Goal: Information Seeking & Learning: Find specific fact

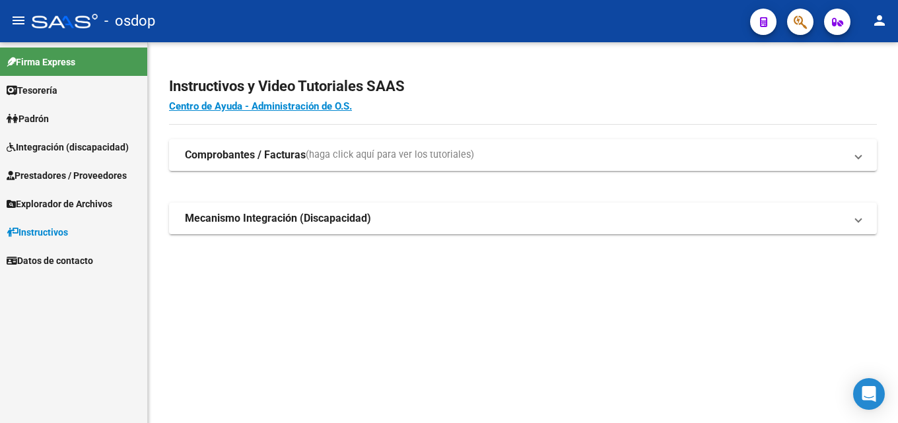
click at [93, 180] on span "Prestadores / Proveedores" at bounding box center [67, 175] width 120 height 15
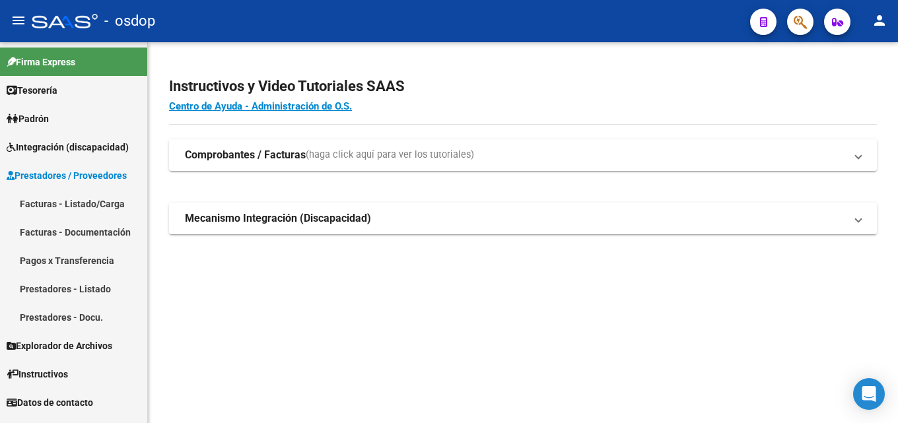
click at [86, 289] on link "Prestadores - Listado" at bounding box center [73, 289] width 147 height 28
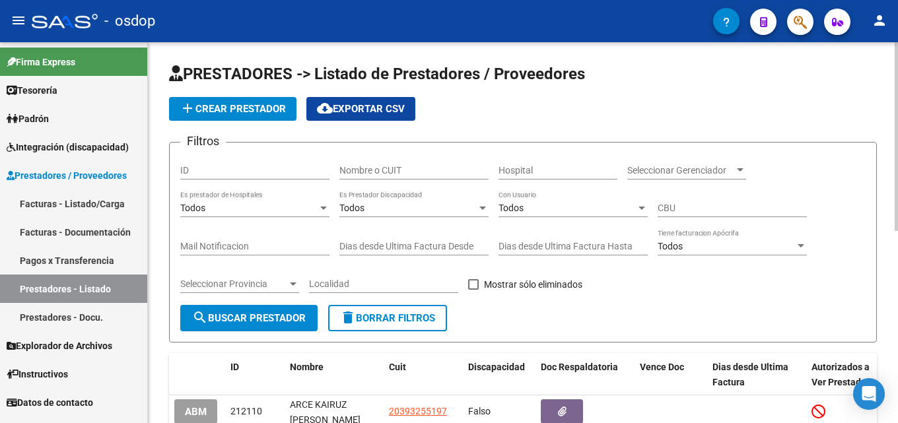
click at [410, 166] on input "Nombre o CUIT" at bounding box center [413, 170] width 149 height 11
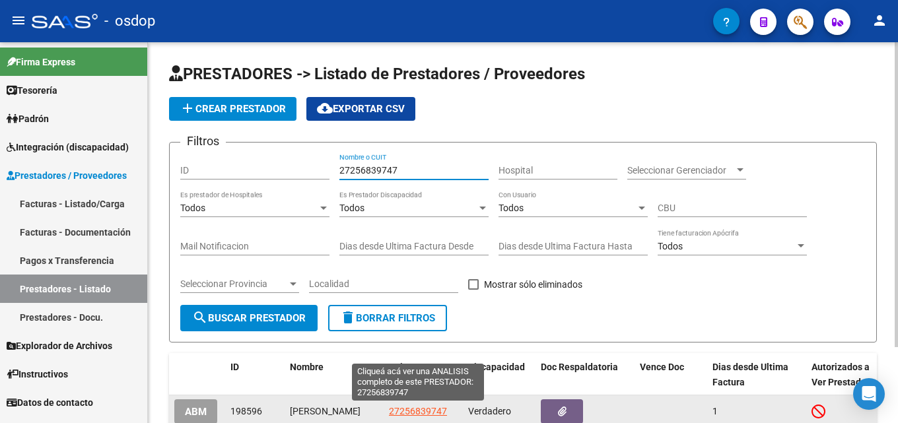
type input "27256839747"
click at [428, 416] on span "27256839747" at bounding box center [418, 411] width 58 height 11
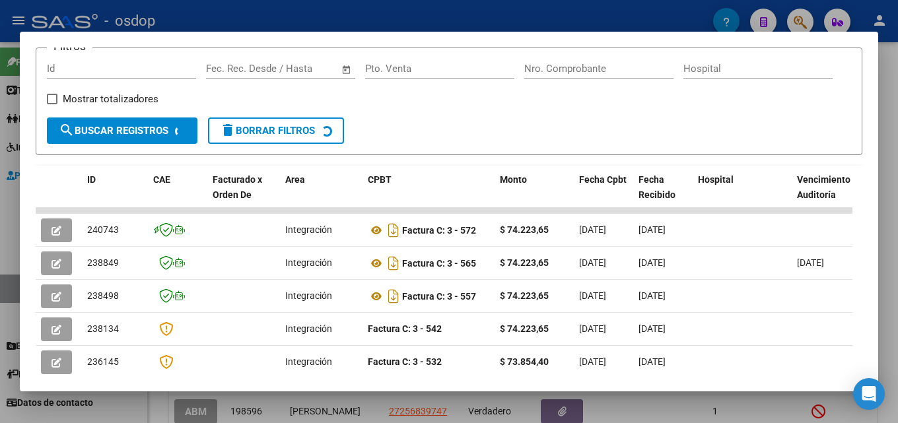
scroll to position [196, 0]
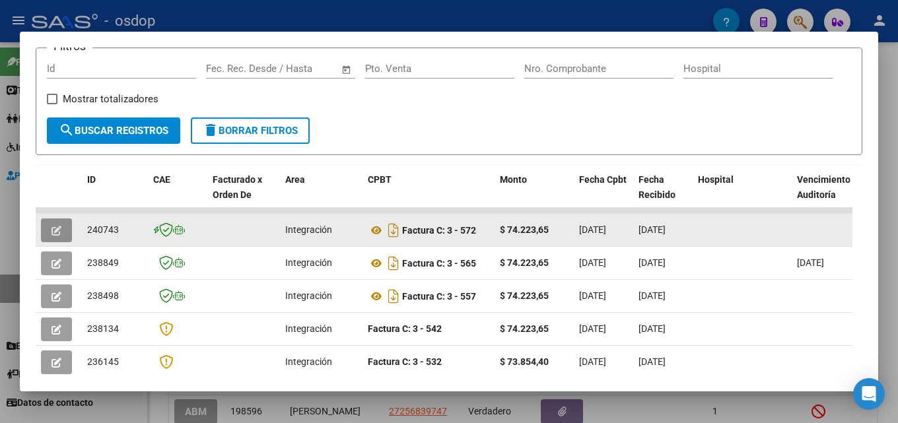
click at [59, 234] on icon "button" at bounding box center [57, 231] width 10 height 10
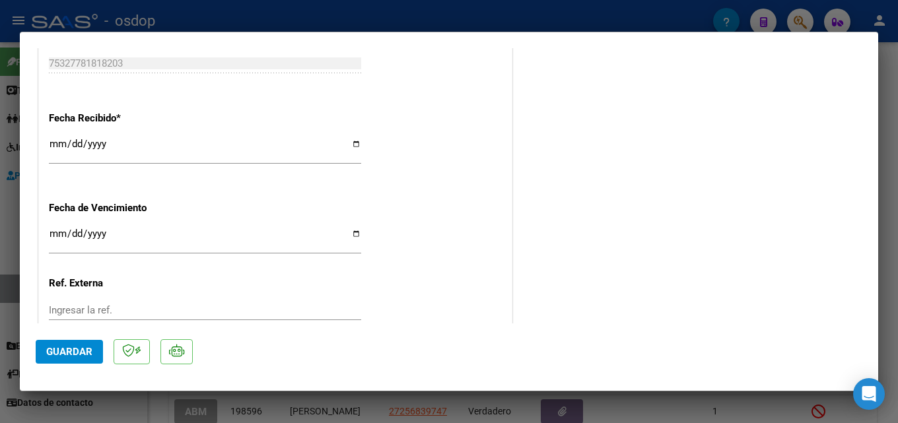
scroll to position [854, 0]
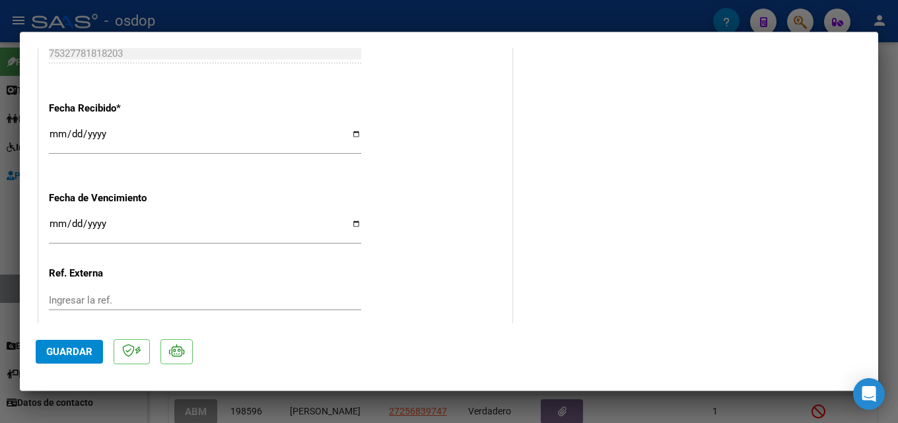
drag, startPoint x: 893, startPoint y: 249, endPoint x: 883, endPoint y: 237, distance: 15.5
click at [893, 249] on div at bounding box center [449, 211] width 898 height 423
type input "$ 0,00"
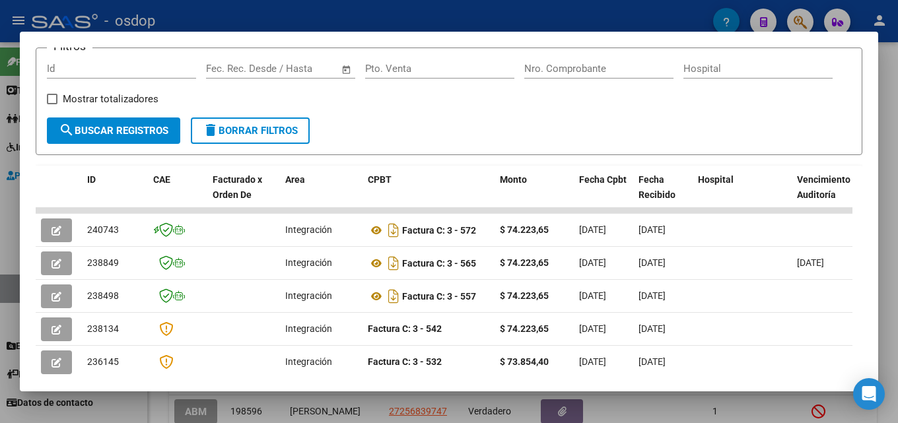
click at [897, 127] on div at bounding box center [449, 211] width 898 height 423
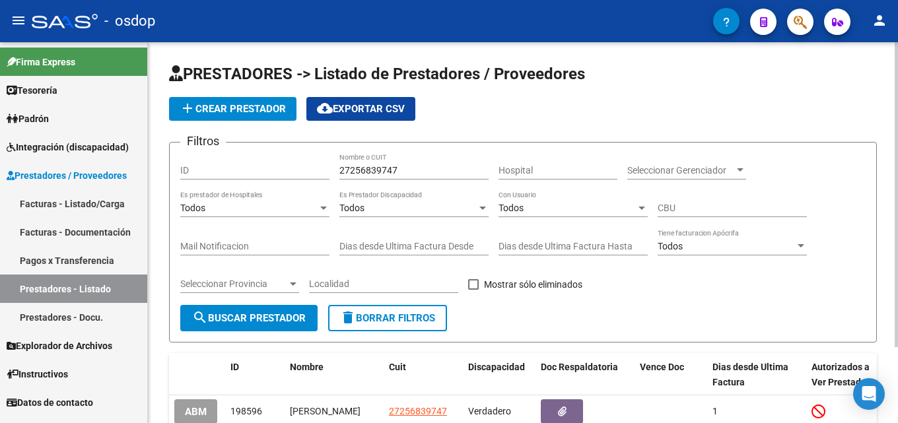
click at [394, 322] on span "delete Borrar Filtros" at bounding box center [387, 318] width 95 height 12
click at [388, 176] on input "Nombre o CUIT" at bounding box center [413, 170] width 149 height 11
type input "27346325874"
drag, startPoint x: 891, startPoint y: 209, endPoint x: 897, endPoint y: 262, distance: 53.2
click at [897, 262] on div "PRESTADORES -> Listado de Prestadores / Proveedores add Crear Prestador cloud_d…" at bounding box center [524, 275] width 753 height 466
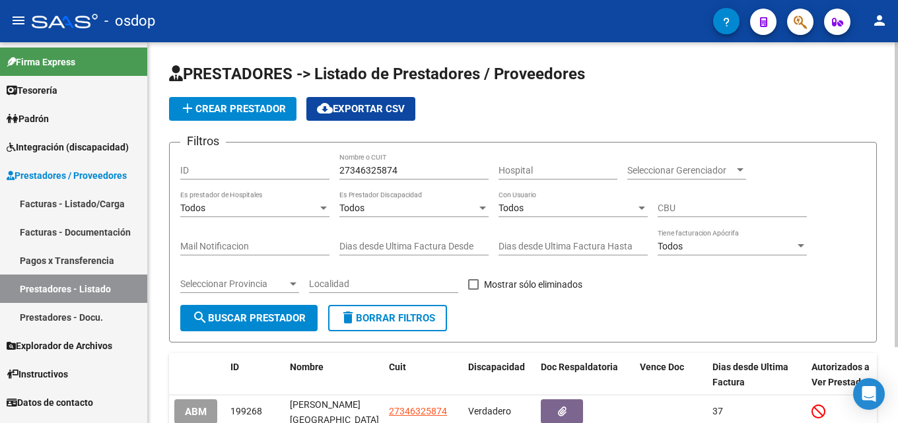
click at [895, 221] on div at bounding box center [896, 194] width 3 height 305
click at [897, 217] on div at bounding box center [896, 194] width 3 height 305
click at [860, 121] on app-list-header "PRESTADORES -> Listado de Prestadores / Proveedores add Crear Prestador cloud_d…" at bounding box center [523, 202] width 708 height 279
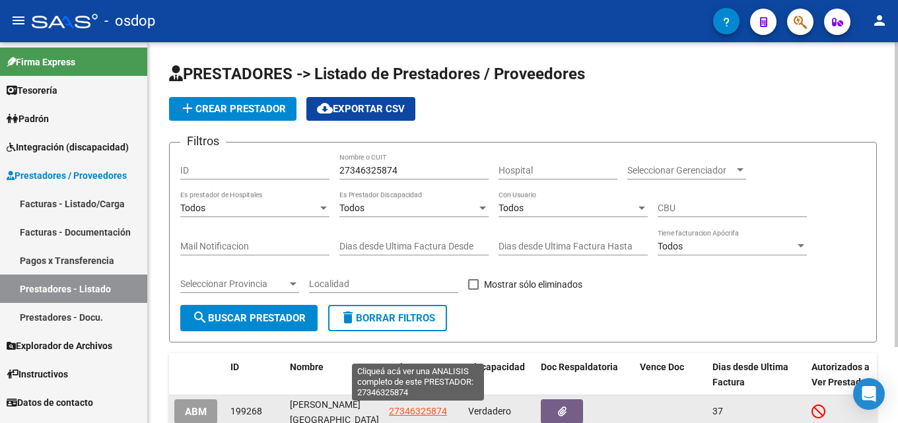
click at [424, 413] on span "27346325874" at bounding box center [418, 411] width 58 height 11
type textarea "27346325874"
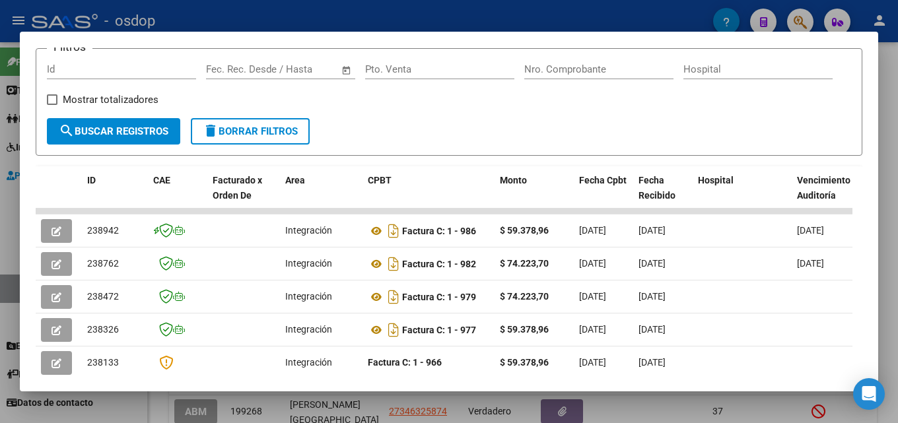
scroll to position [222, 0]
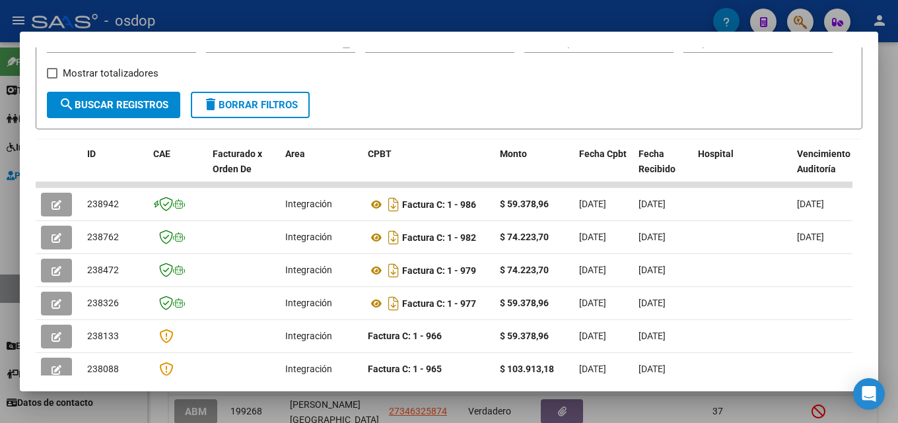
click at [894, 247] on div at bounding box center [449, 211] width 898 height 423
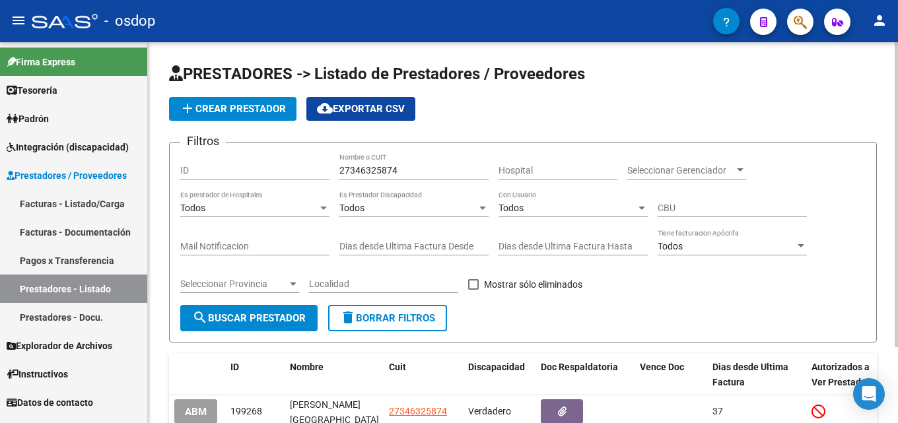
click at [411, 317] on span "delete Borrar Filtros" at bounding box center [387, 318] width 95 height 12
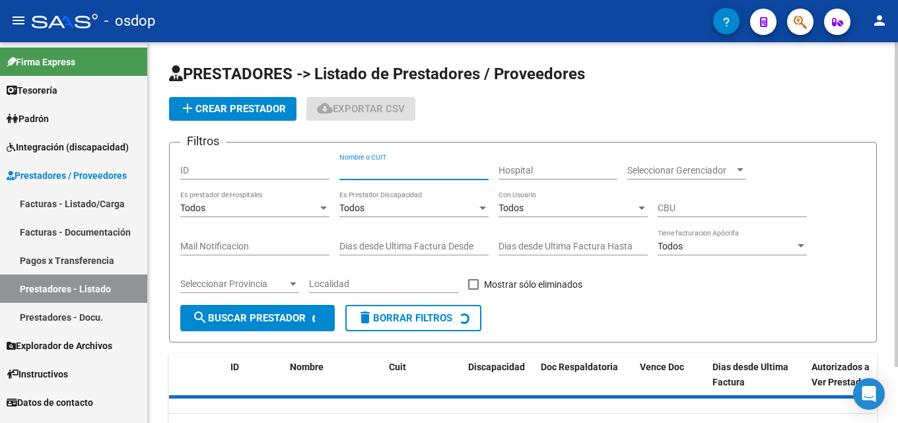
click at [398, 170] on input "Nombre o CUIT" at bounding box center [413, 170] width 149 height 11
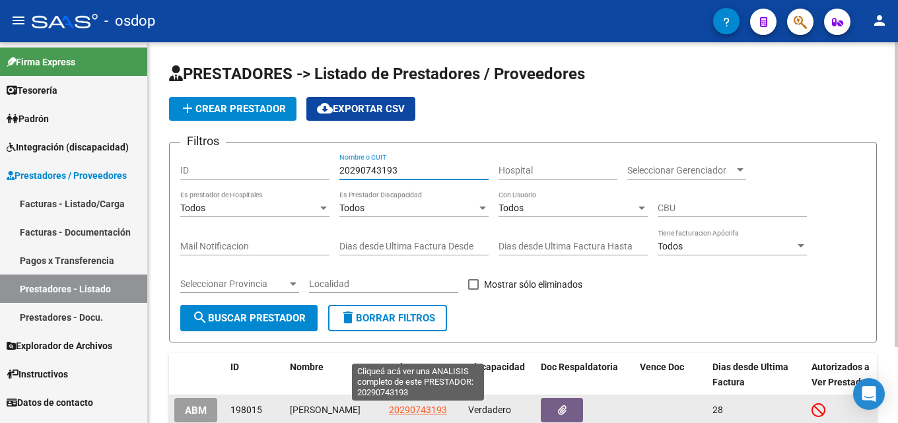
type input "20290743193"
click at [424, 412] on span "20290743193" at bounding box center [418, 410] width 58 height 11
type textarea "20290743193"
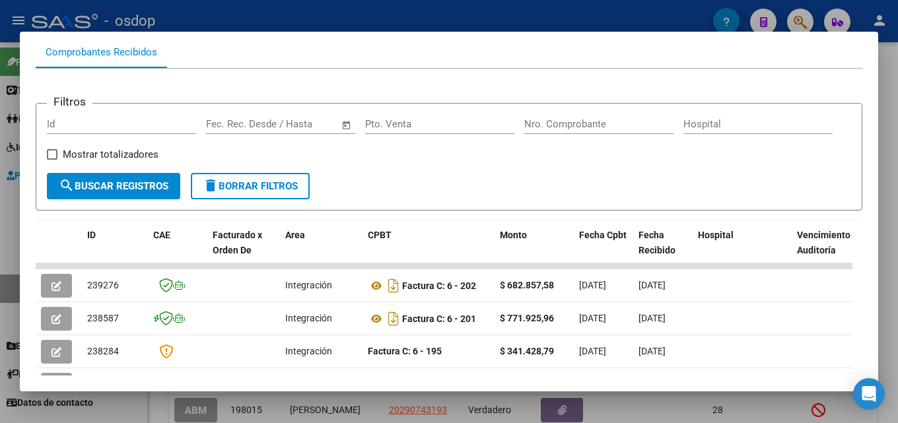
scroll to position [151, 0]
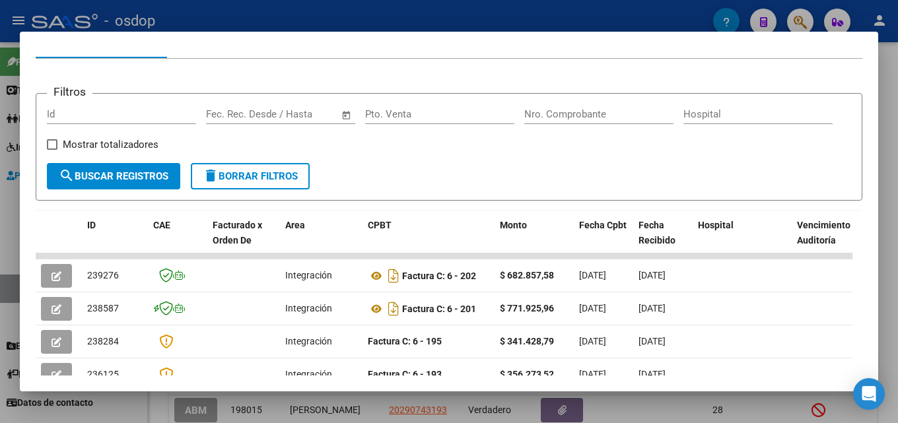
click at [894, 221] on div at bounding box center [449, 211] width 898 height 423
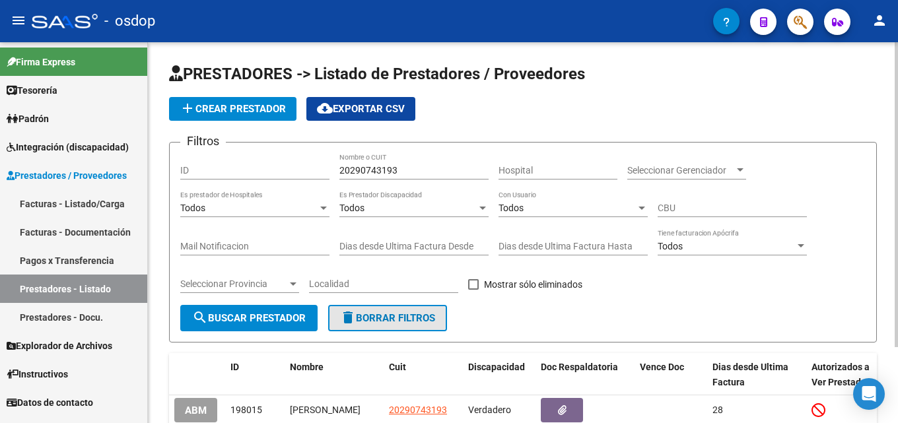
click at [430, 329] on button "delete Borrar Filtros" at bounding box center [387, 318] width 119 height 26
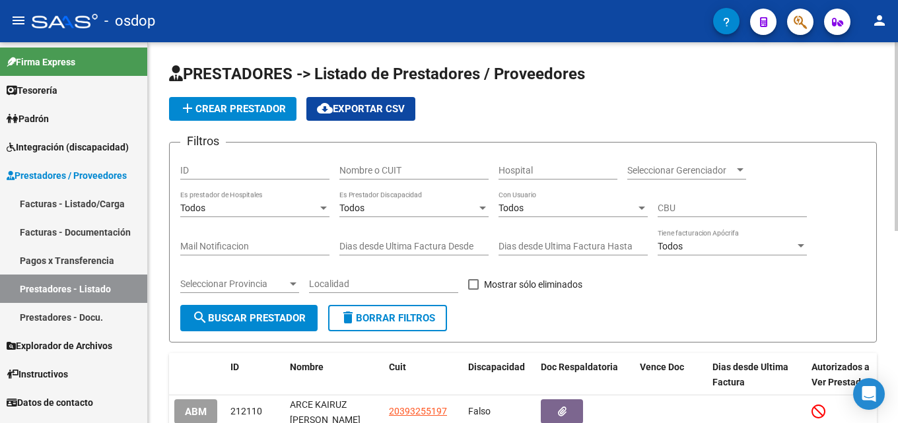
click at [404, 167] on input "Nombre o CUIT" at bounding box center [413, 170] width 149 height 11
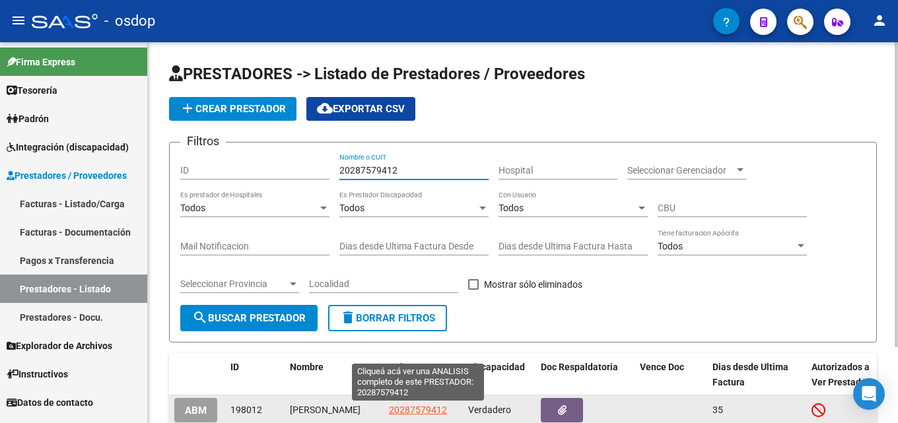
type input "20287579412"
click at [401, 411] on span "20287579412" at bounding box center [418, 410] width 58 height 11
type textarea "20287579412"
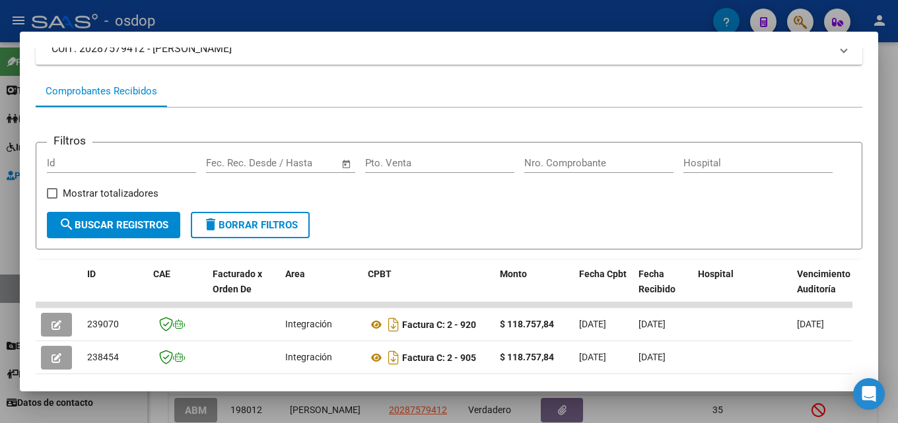
scroll to position [122, 0]
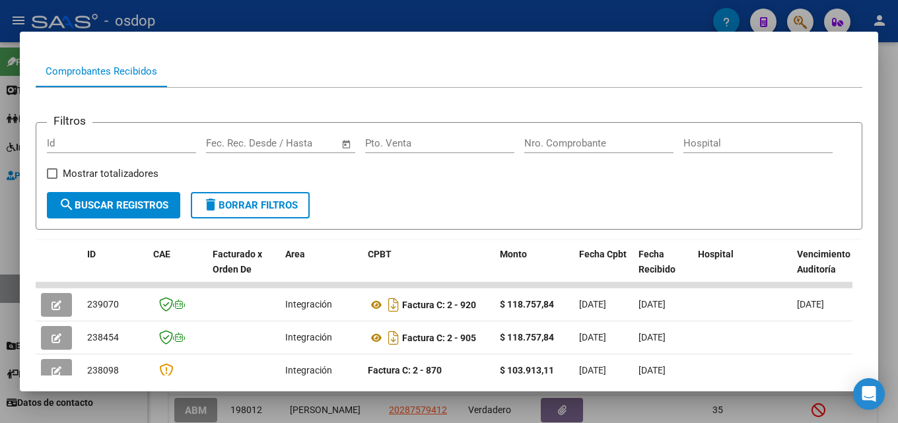
click at [897, 217] on div at bounding box center [449, 211] width 898 height 423
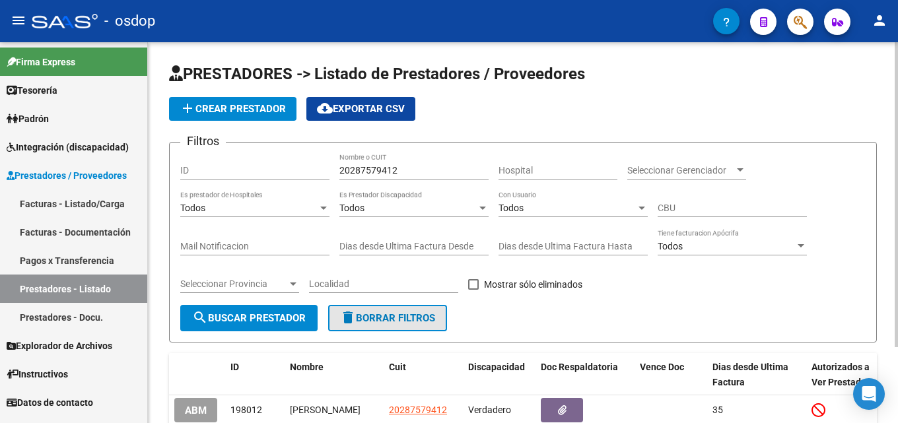
click at [382, 315] on span "delete Borrar Filtros" at bounding box center [387, 318] width 95 height 12
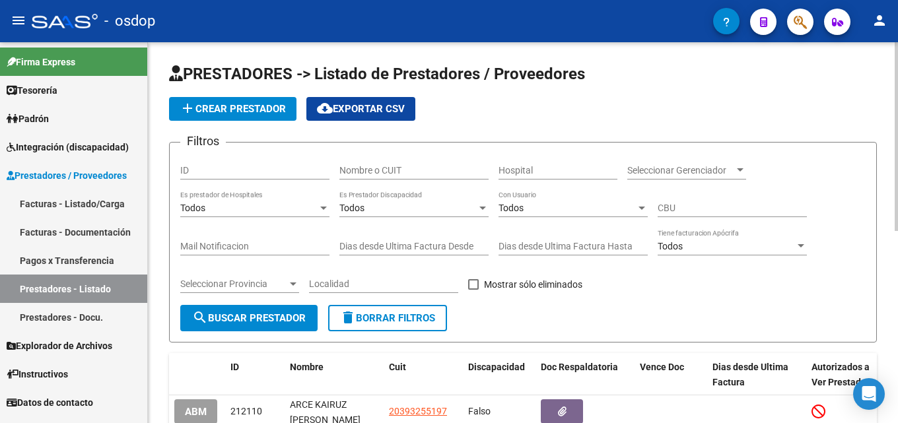
click at [435, 171] on input "Nombre o CUIT" at bounding box center [413, 170] width 149 height 11
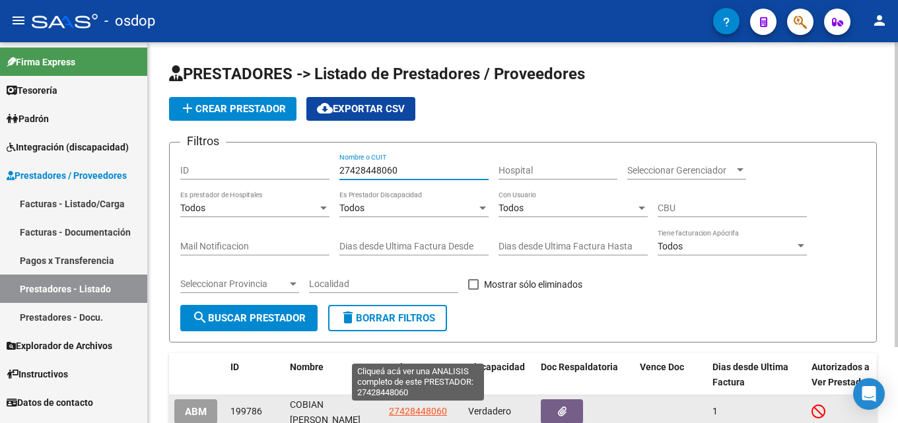
type input "27428448060"
click at [411, 416] on span "27428448060" at bounding box center [418, 411] width 58 height 11
type textarea "27428448060"
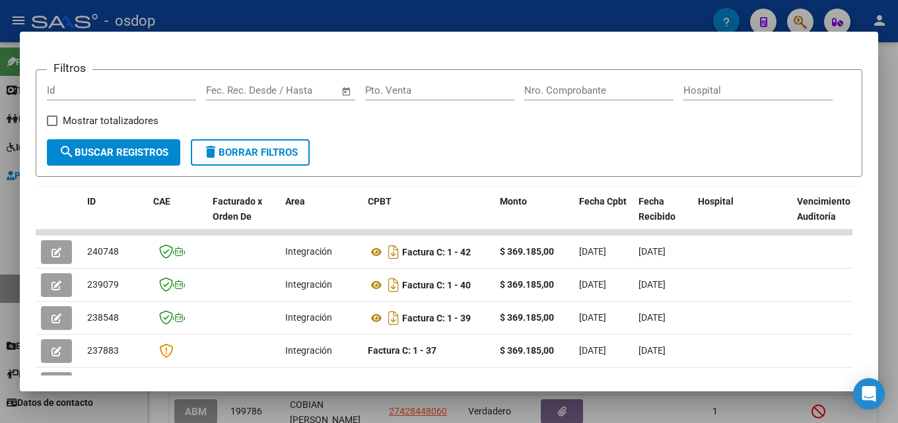
scroll to position [173, 0]
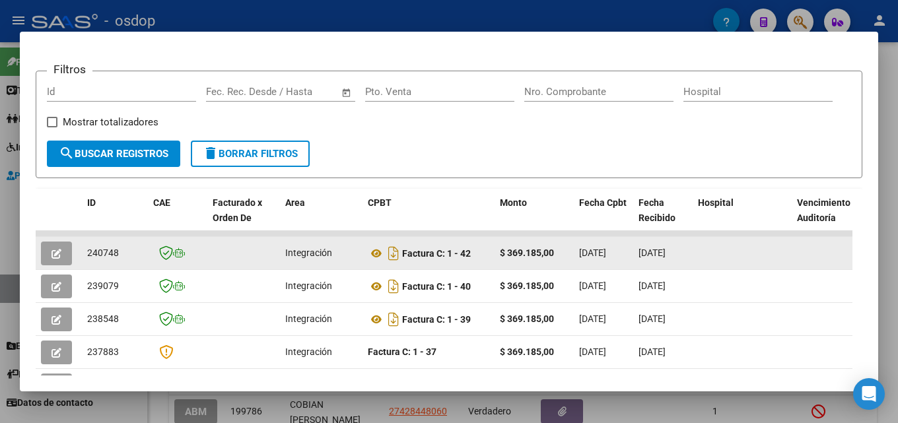
click at [61, 261] on button "button" at bounding box center [56, 254] width 31 height 24
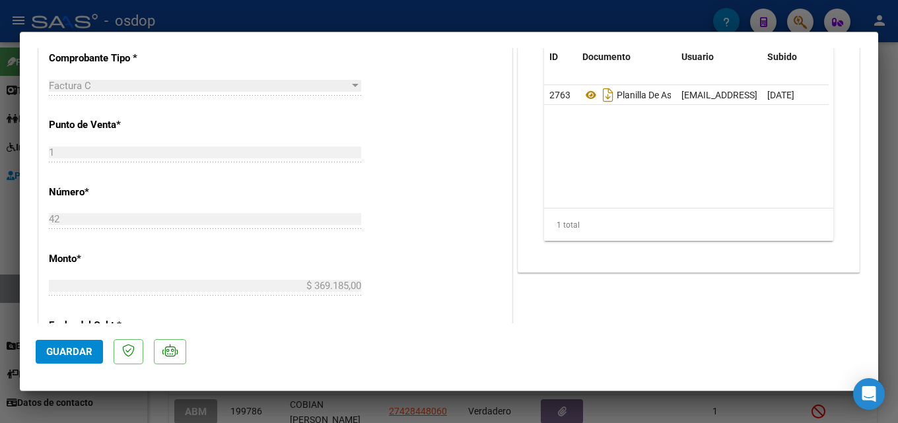
scroll to position [527, 0]
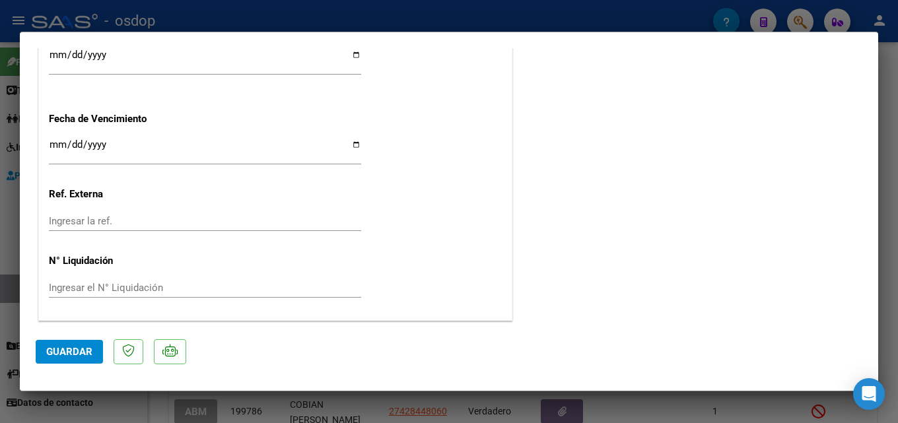
click at [891, 202] on div at bounding box center [449, 211] width 898 height 423
type input "$ 0,00"
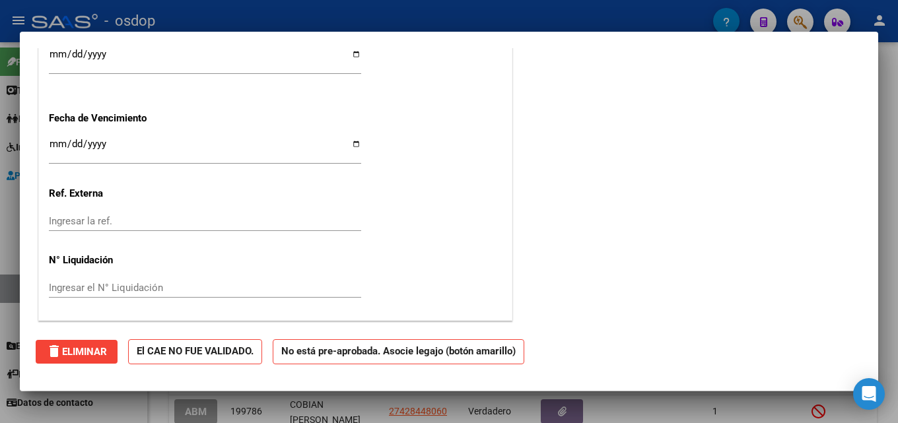
scroll to position [888, 0]
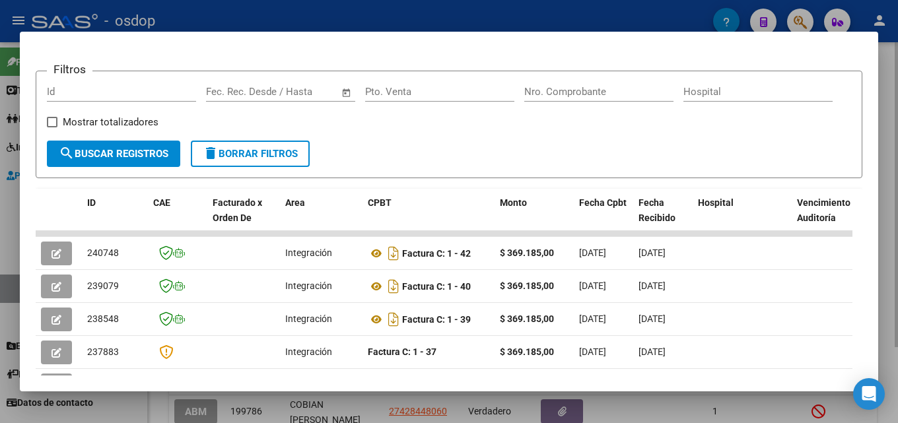
click at [897, 176] on div at bounding box center [449, 211] width 898 height 423
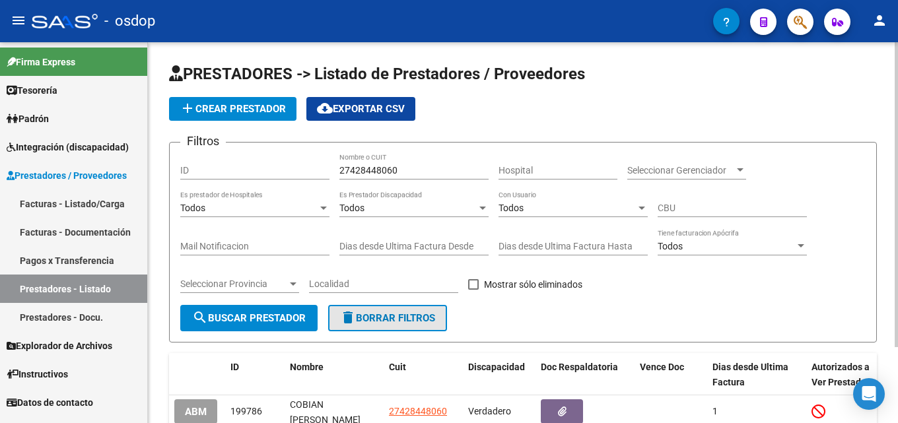
click at [418, 324] on button "delete Borrar Filtros" at bounding box center [387, 318] width 119 height 26
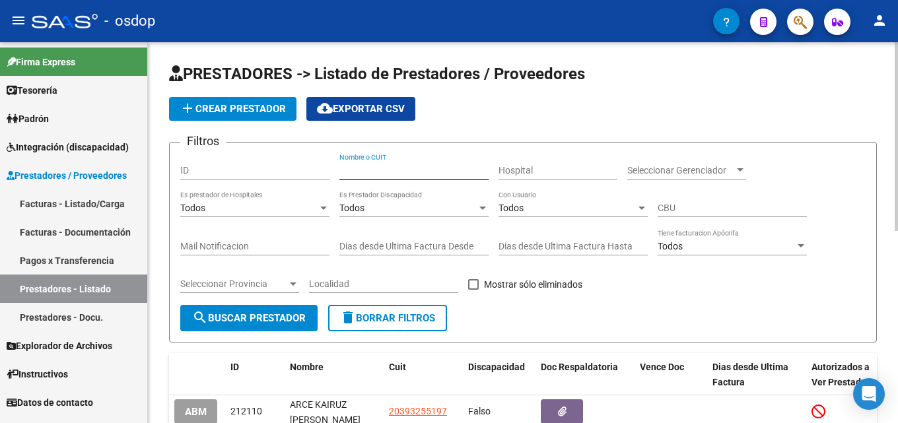
click at [375, 172] on input "Nombre o CUIT" at bounding box center [413, 170] width 149 height 11
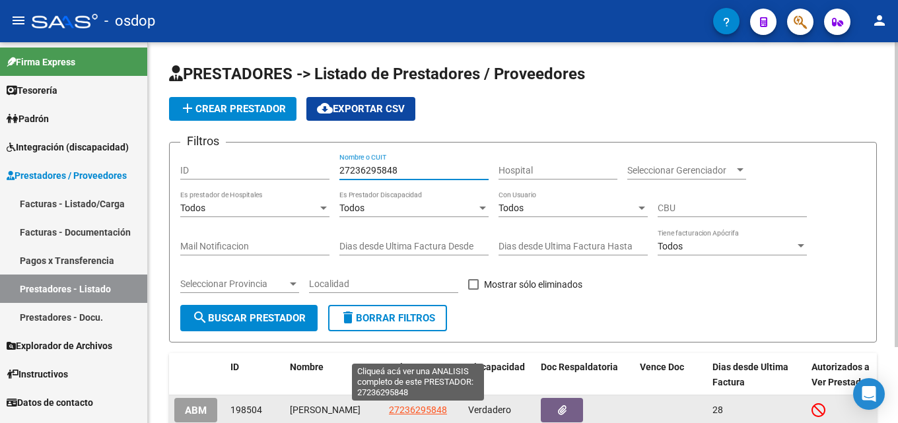
type input "27236295848"
click at [399, 411] on span "27236295848" at bounding box center [418, 410] width 58 height 11
type textarea "27236295848"
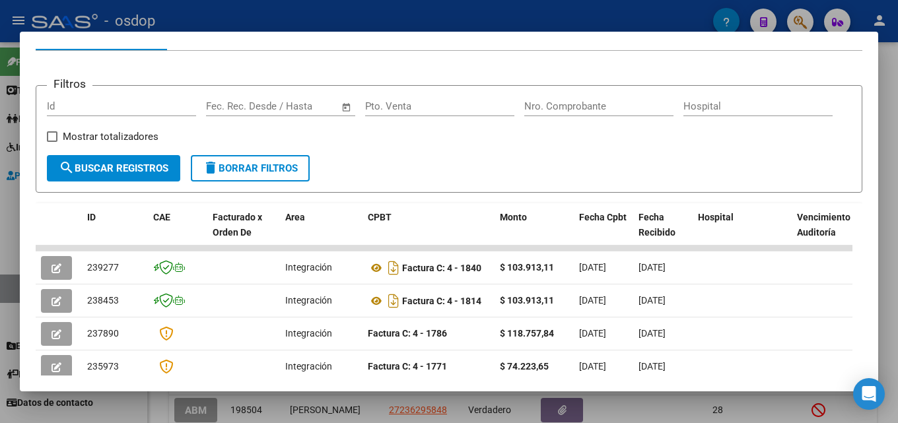
scroll to position [160, 0]
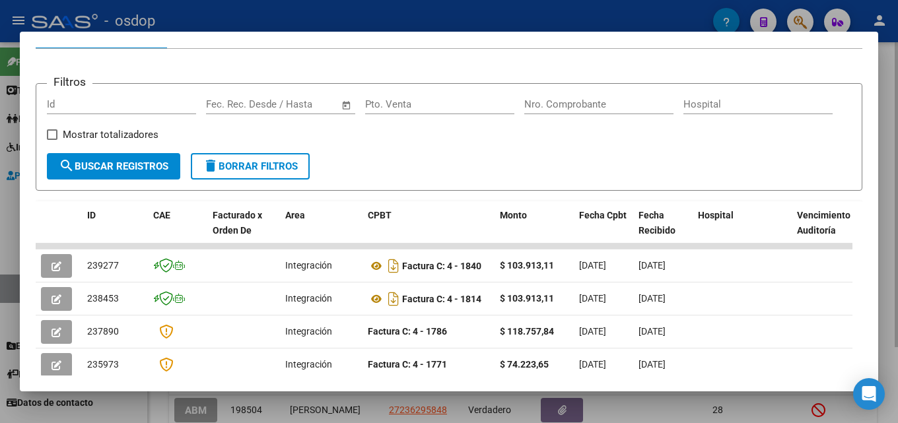
click at [887, 234] on div at bounding box center [449, 211] width 898 height 423
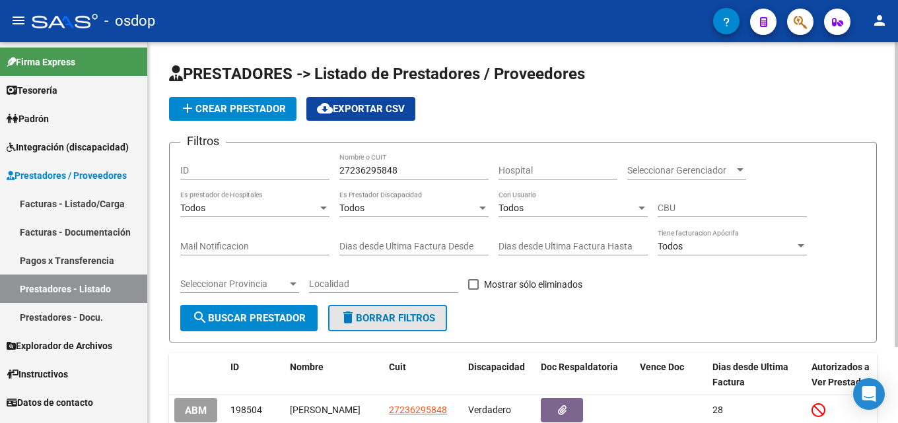
click at [425, 319] on span "delete Borrar Filtros" at bounding box center [387, 318] width 95 height 12
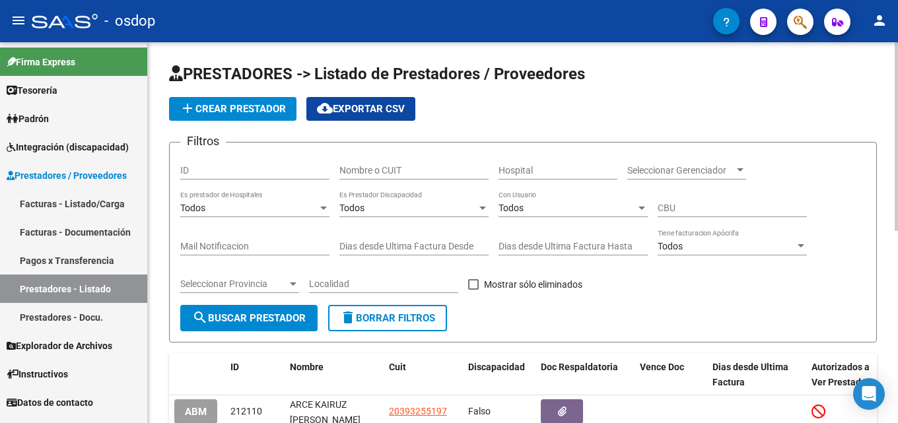
click at [356, 165] on input "Nombre o CUIT" at bounding box center [413, 170] width 149 height 11
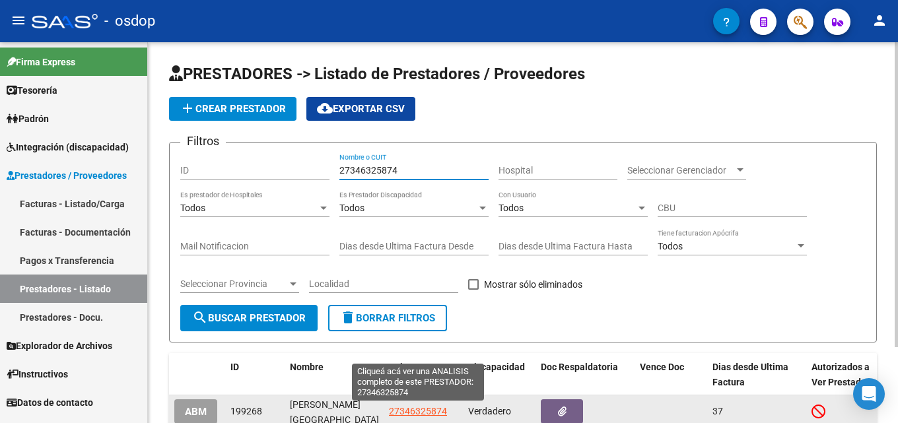
type input "27346325874"
click at [417, 407] on span "27346325874" at bounding box center [418, 411] width 58 height 11
type textarea "27346325874"
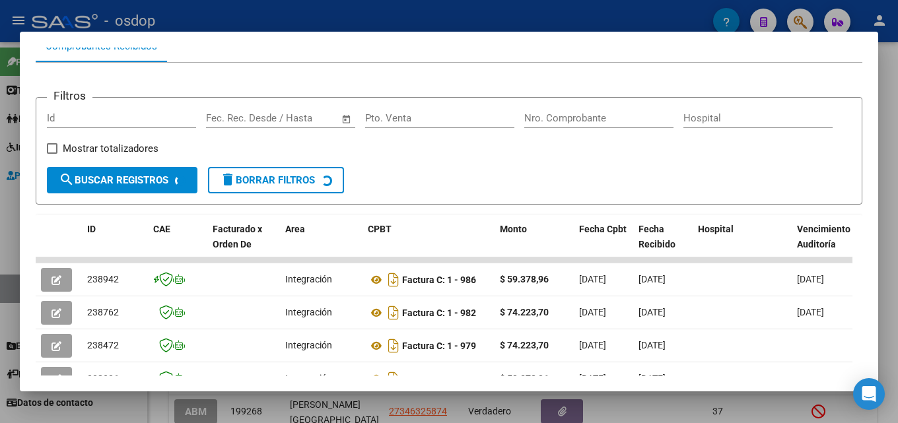
scroll to position [163, 0]
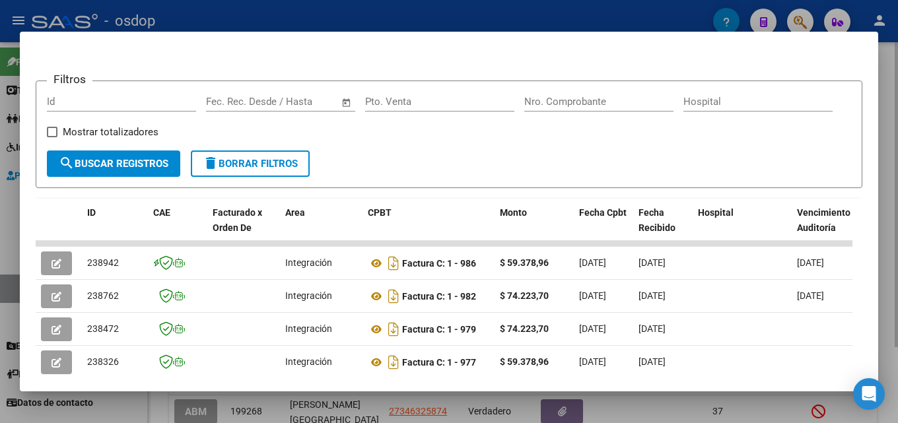
click at [897, 246] on div at bounding box center [449, 211] width 898 height 423
